Goal: Task Accomplishment & Management: Complete application form

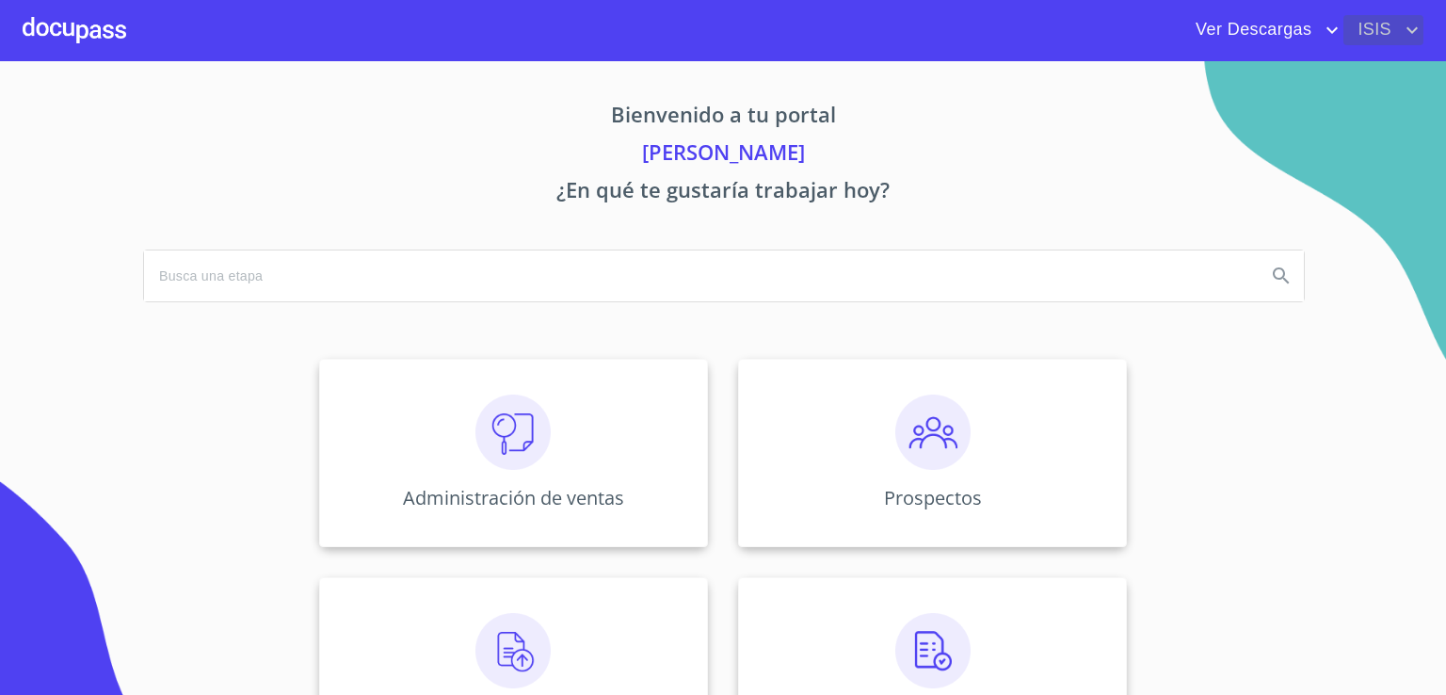
click at [1375, 15] on span "ISIS" at bounding box center [1372, 30] width 57 height 30
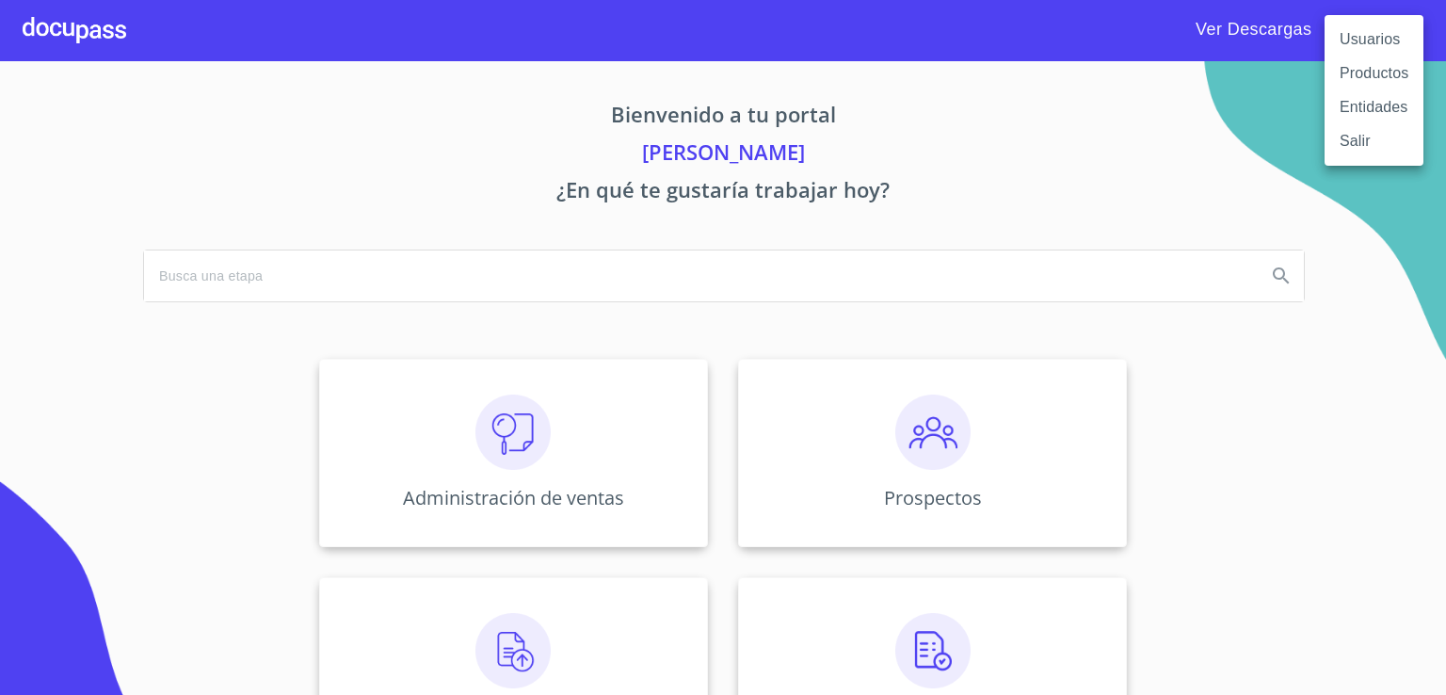
click at [1361, 33] on li "Usuarios" at bounding box center [1374, 40] width 99 height 34
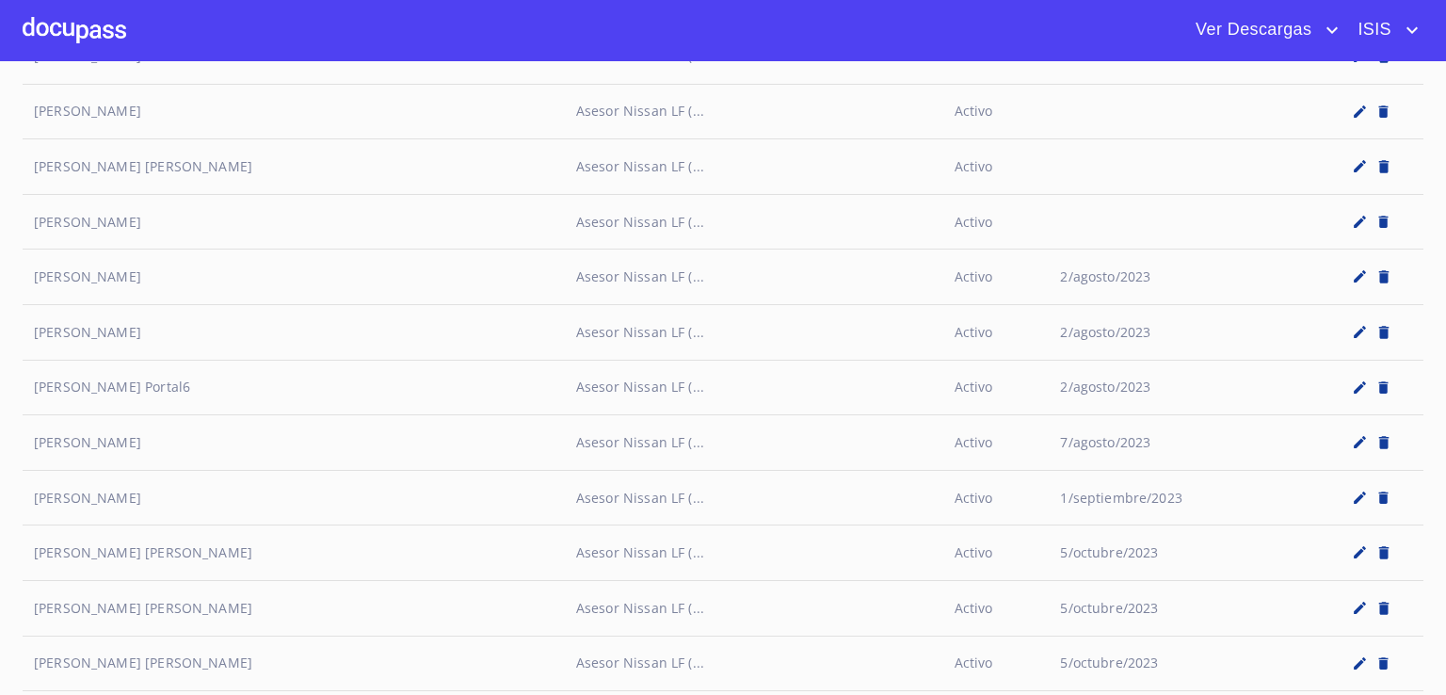
scroll to position [9171, 0]
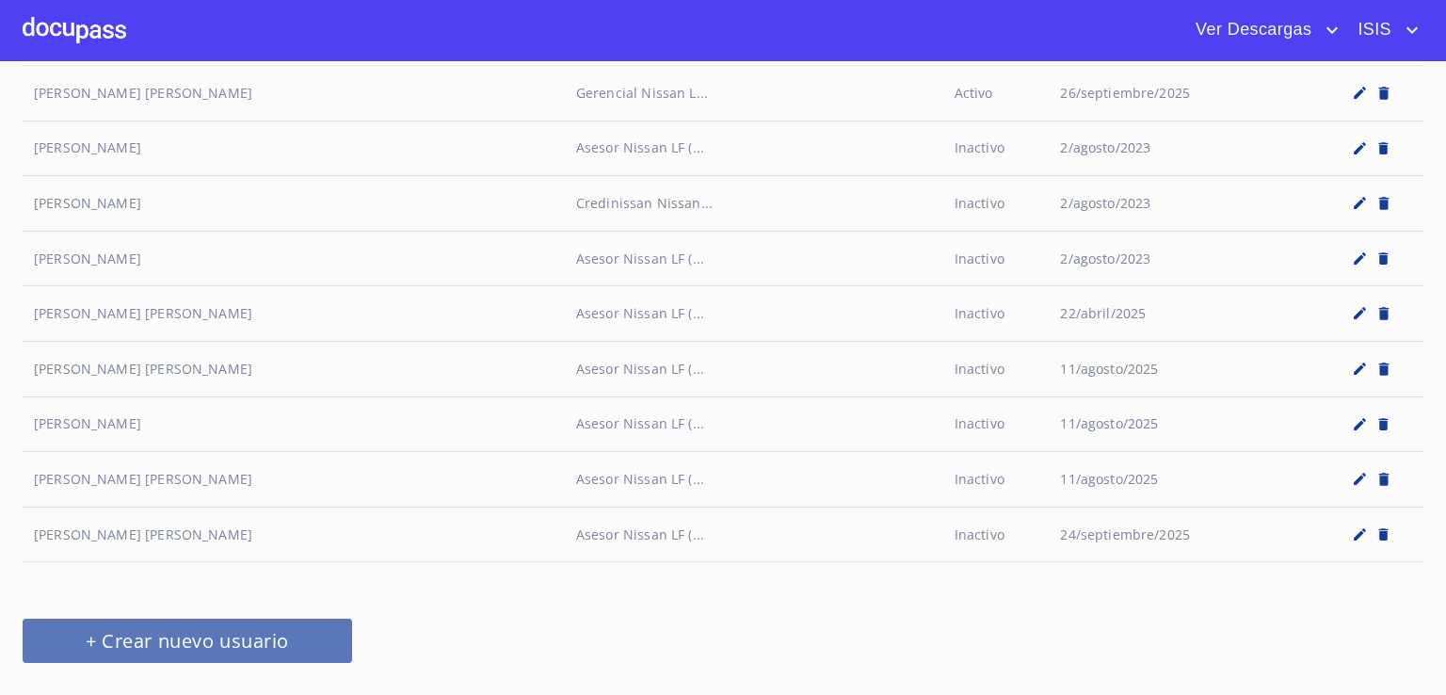
click at [266, 624] on span "+ Crear nuevo usuario" at bounding box center [187, 640] width 284 height 33
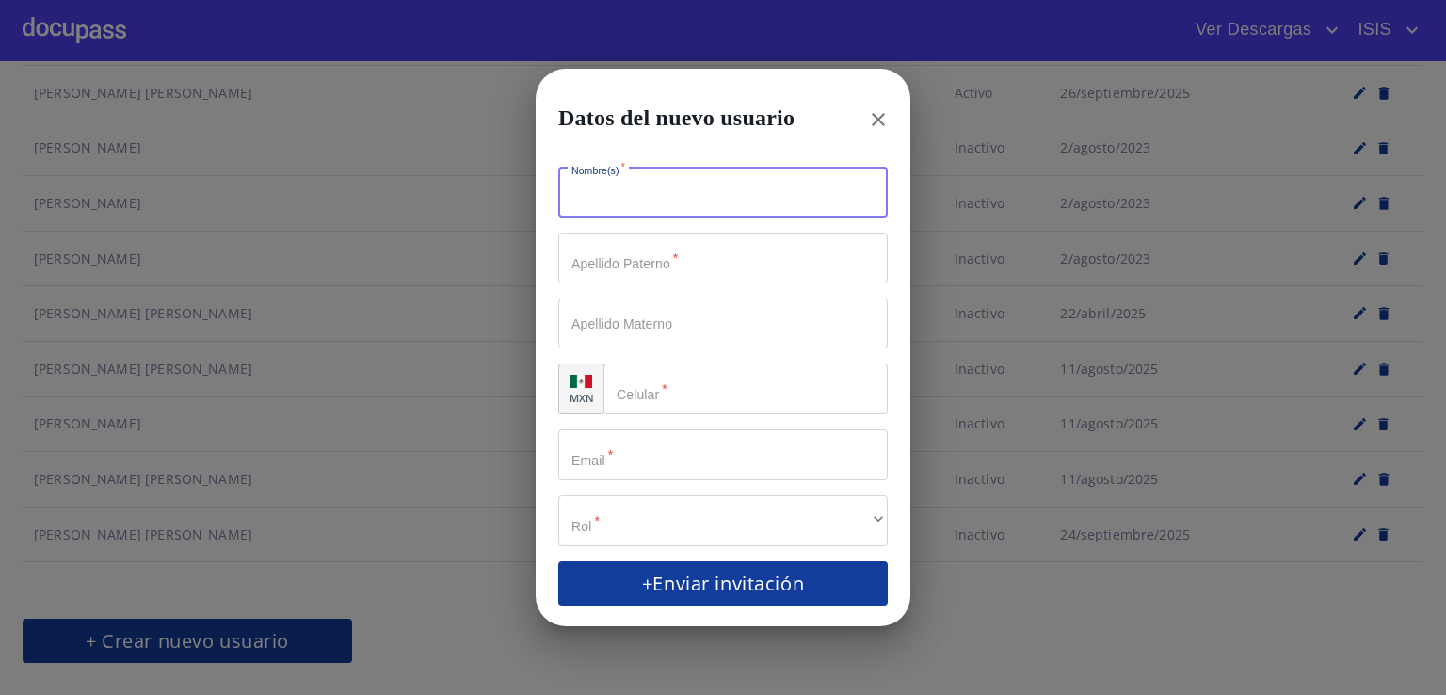
click at [765, 190] on input "Nombre(s)   *" at bounding box center [723, 193] width 330 height 51
type input "[PERSON_NAME]"
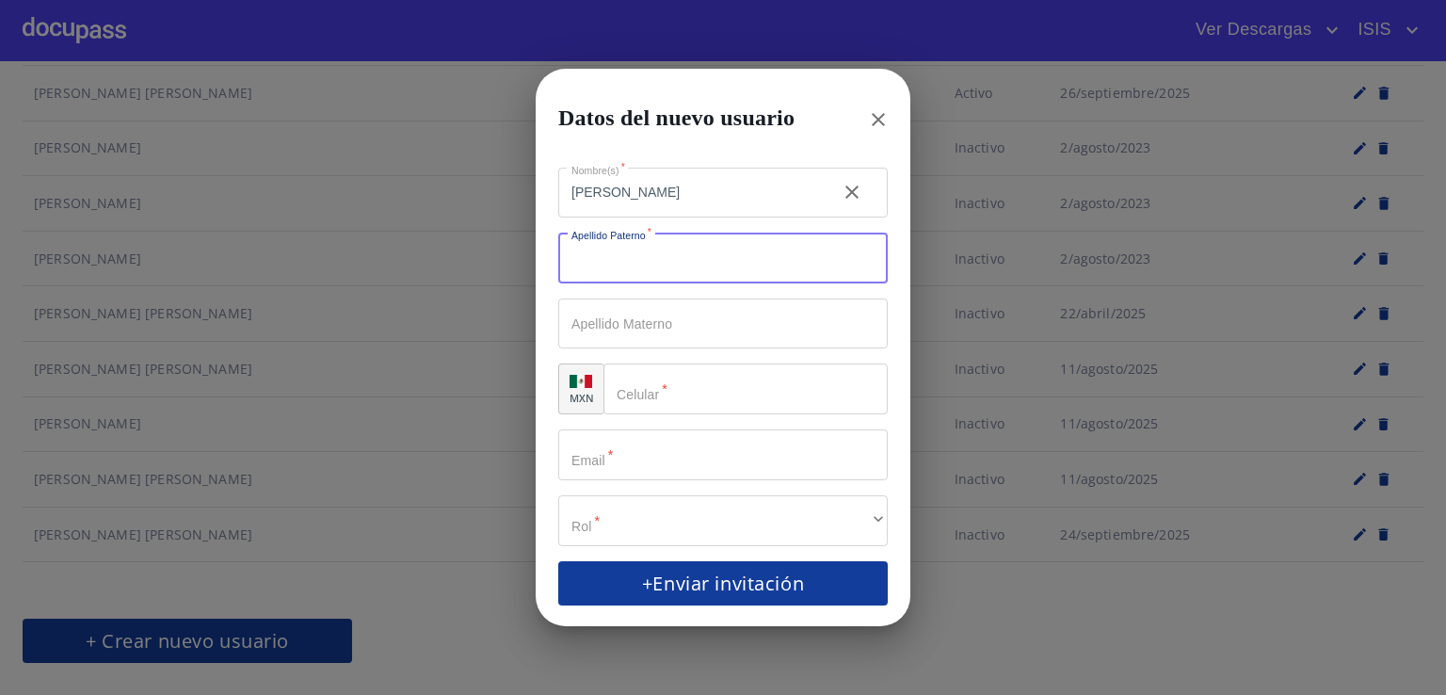
click at [691, 265] on input "Nombre(s)   *" at bounding box center [723, 258] width 330 height 51
type input "g"
type input "[PERSON_NAME]"
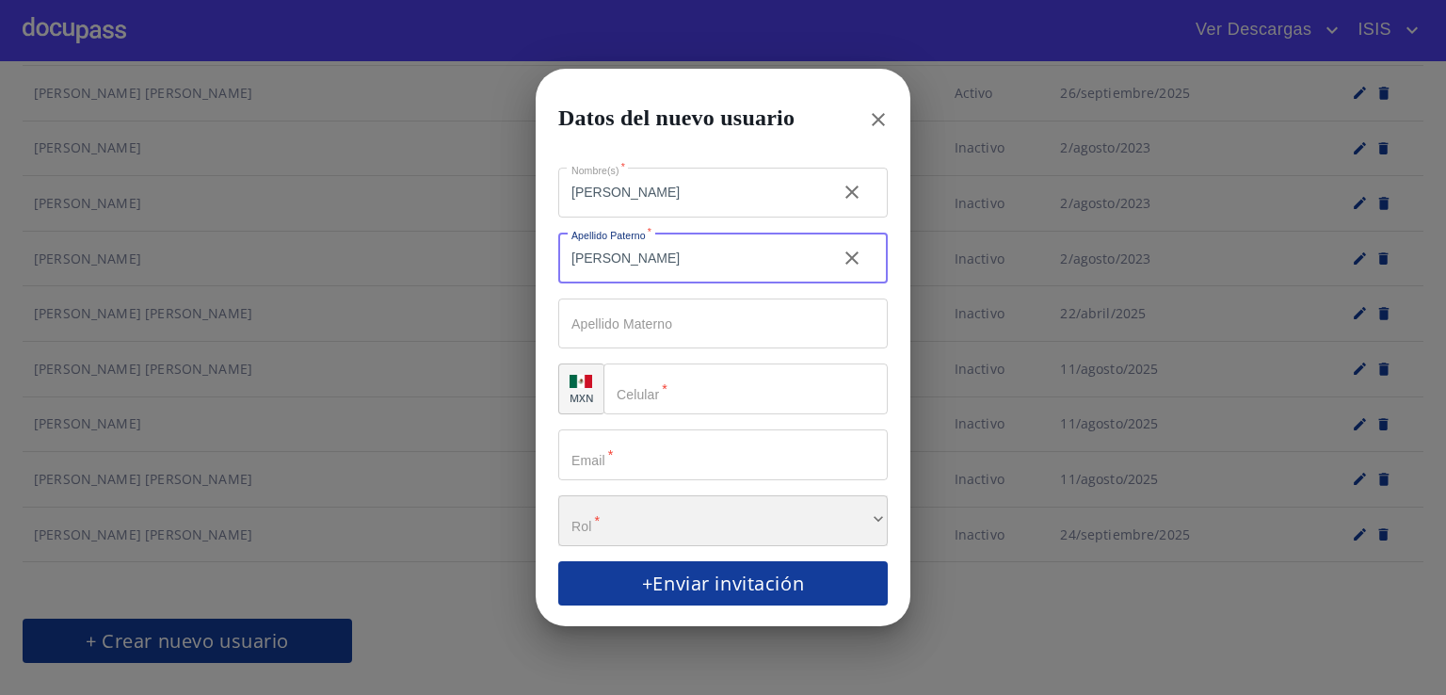
click at [621, 512] on div "​" at bounding box center [723, 520] width 330 height 51
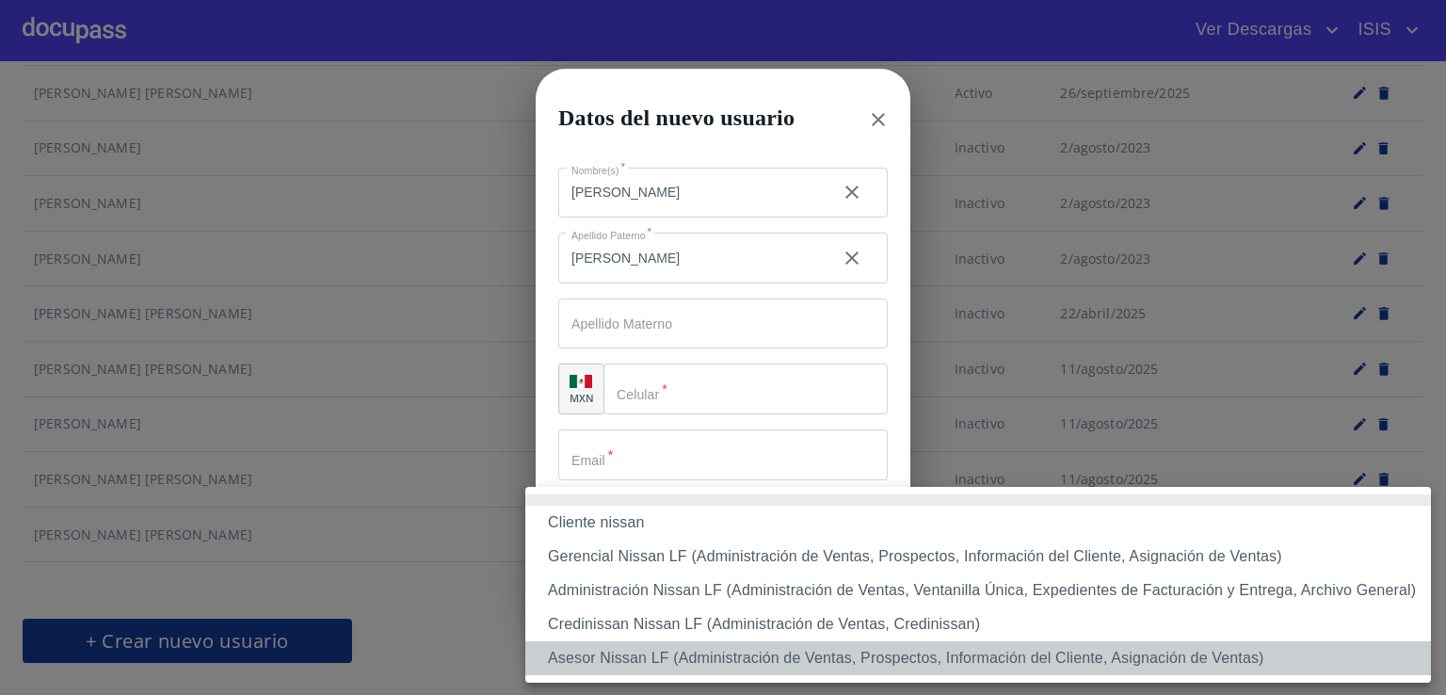
click at [626, 662] on li "Asesor Nissan LF (Administración de Ventas, Prospectos, Información del Cliente…" at bounding box center [978, 658] width 906 height 34
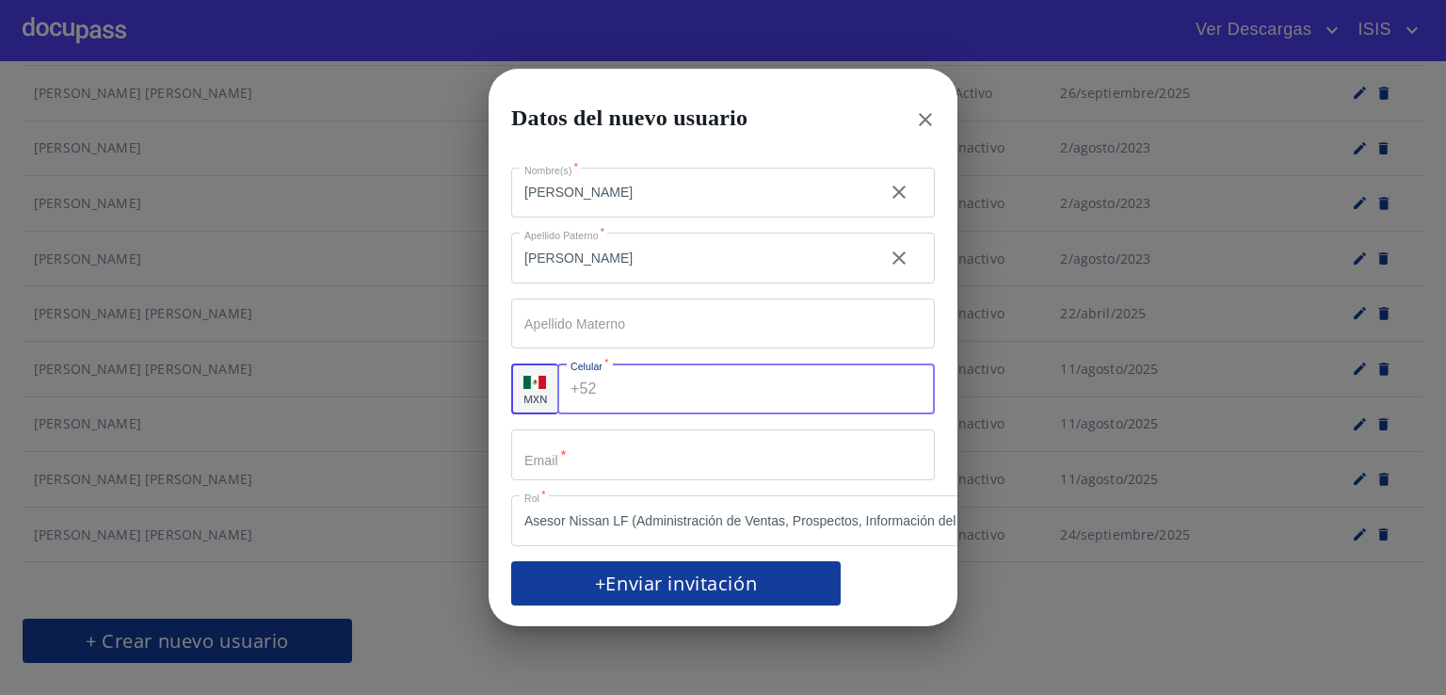
click at [624, 388] on input "Nombre(s)   *" at bounding box center [770, 388] width 331 height 51
type input "[PHONE_NUMBER]"
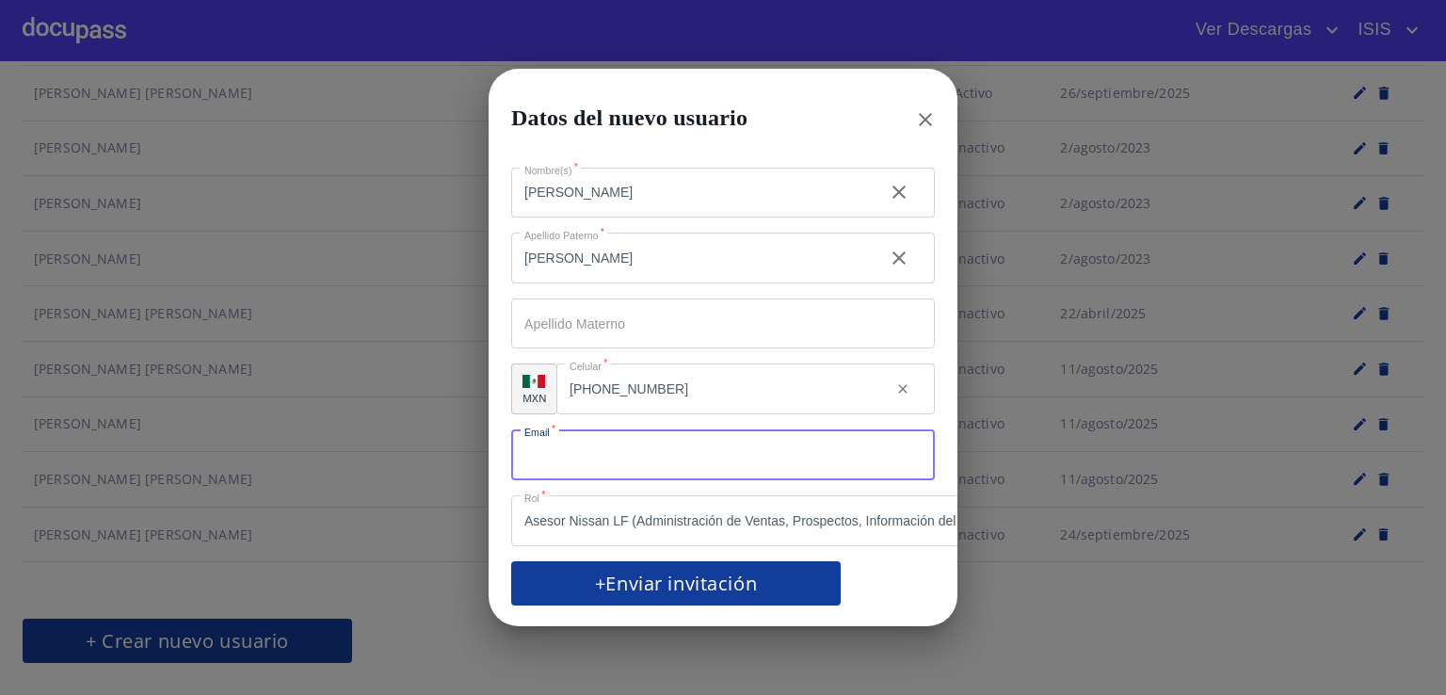
click at [631, 454] on input "Nombre(s)   *" at bounding box center [723, 454] width 424 height 51
click at [579, 453] on input "estefany:[PERSON_NAME][EMAIL_ADDRESS][DOMAIN_NAME]" at bounding box center [690, 454] width 358 height 51
type input "[EMAIL_ADDRESS][PERSON_NAME][DOMAIN_NAME]"
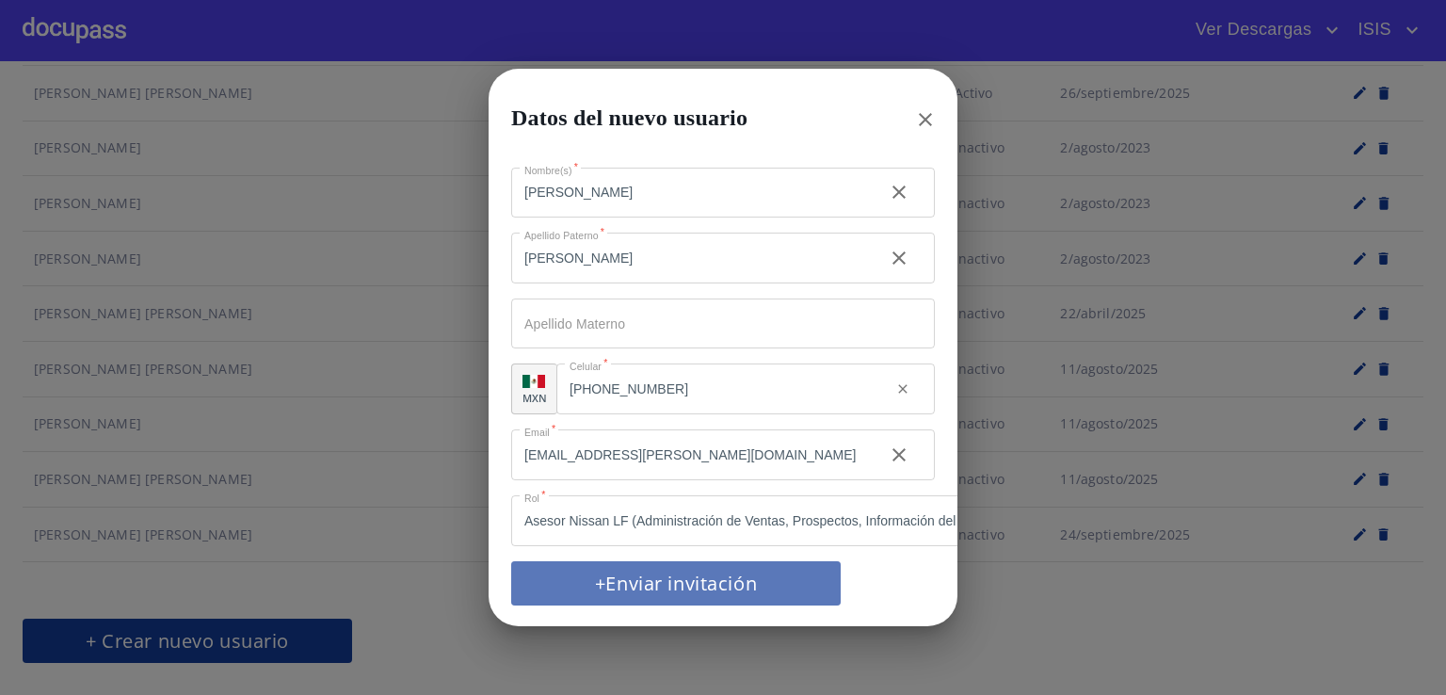
click at [644, 569] on span "+Enviar invitación" at bounding box center [676, 583] width 284 height 33
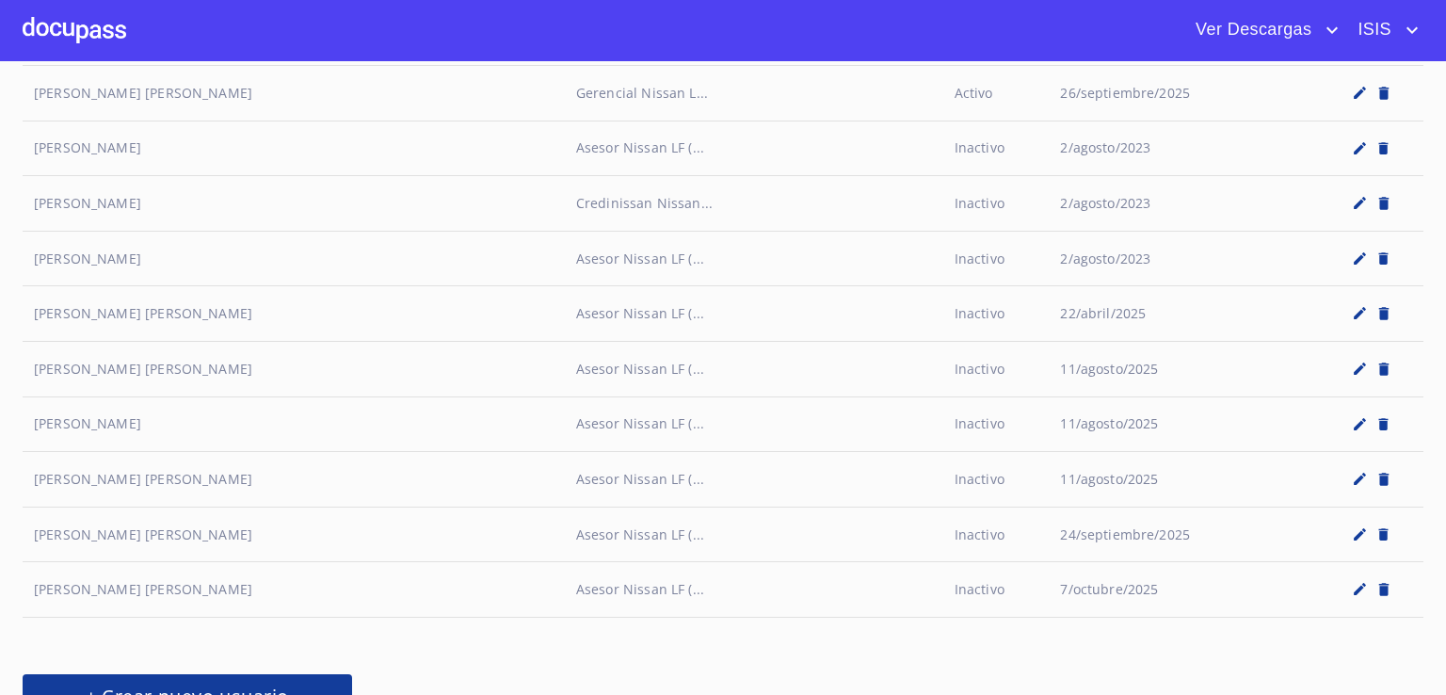
click at [644, 569] on td "Asesor Nissan LF (..." at bounding box center [754, 590] width 379 height 56
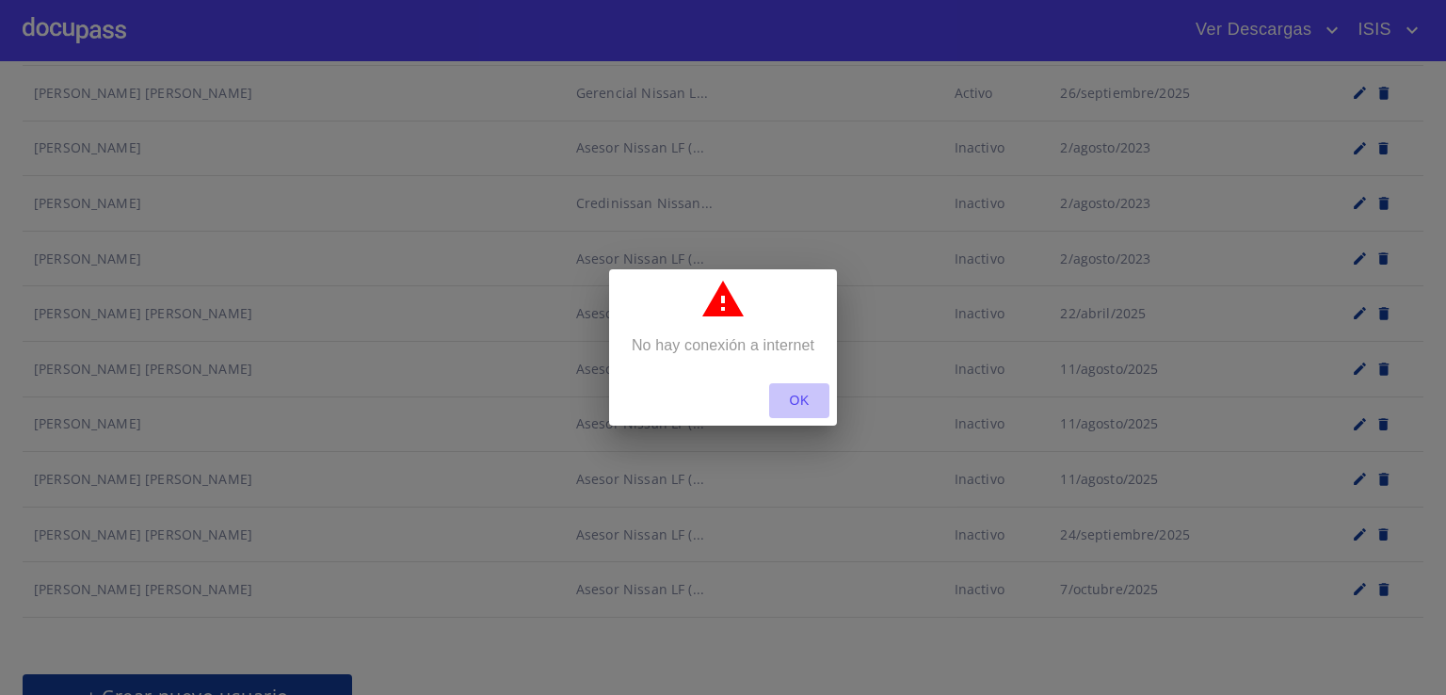
click at [799, 404] on span "OK" at bounding box center [799, 401] width 45 height 24
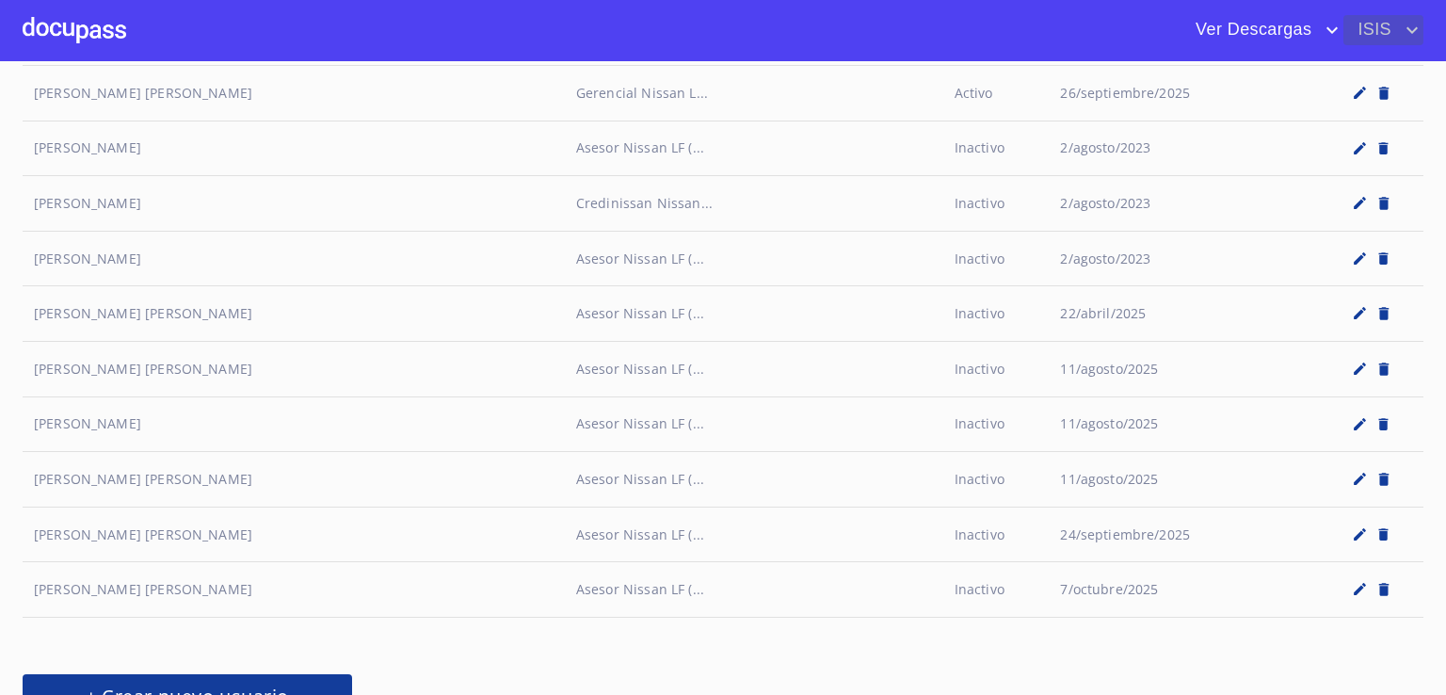
click at [1394, 35] on span "ISIS" at bounding box center [1372, 30] width 57 height 30
click at [1348, 140] on li "Salir" at bounding box center [1374, 141] width 99 height 34
